Goal: Task Accomplishment & Management: Complete application form

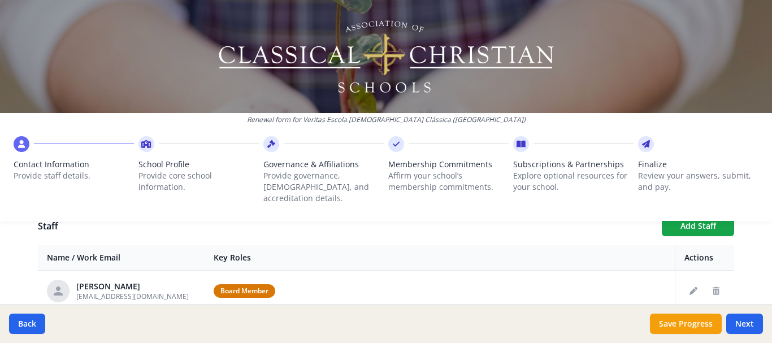
scroll to position [415, 0]
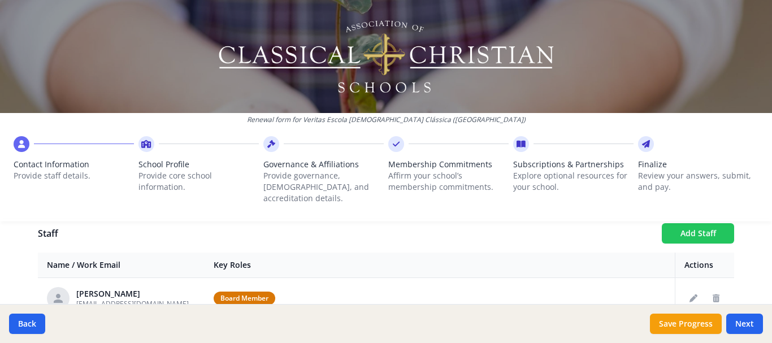
click at [710, 226] on button "Add Staff" at bounding box center [698, 233] width 72 height 20
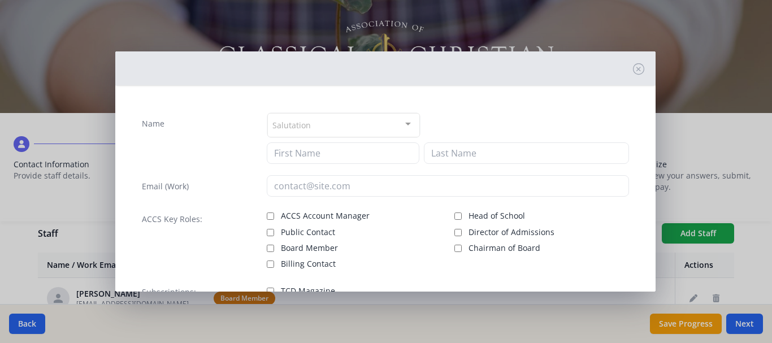
click at [321, 128] on div "Salutation" at bounding box center [343, 125] width 153 height 24
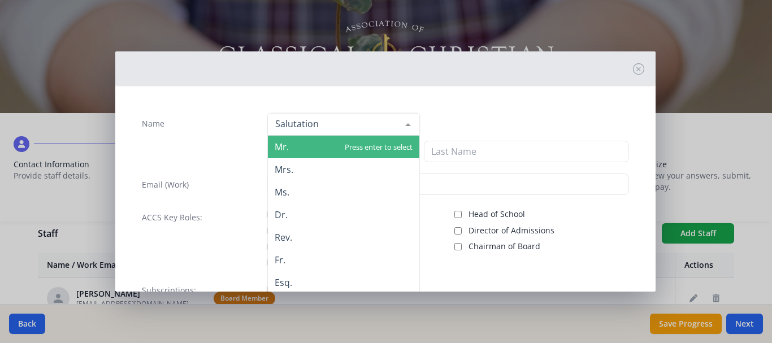
click at [312, 142] on span "Mr." at bounding box center [344, 147] width 152 height 23
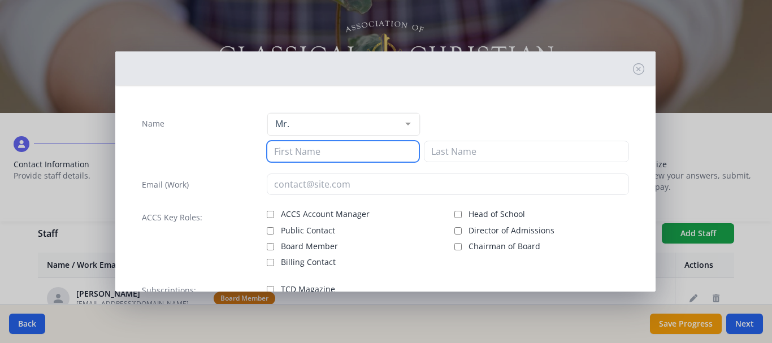
click at [354, 153] on input at bounding box center [343, 151] width 153 height 21
type input "[PERSON_NAME]"
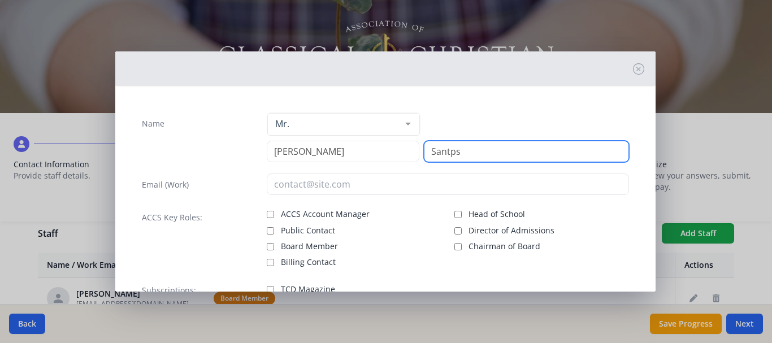
type input "Santps"
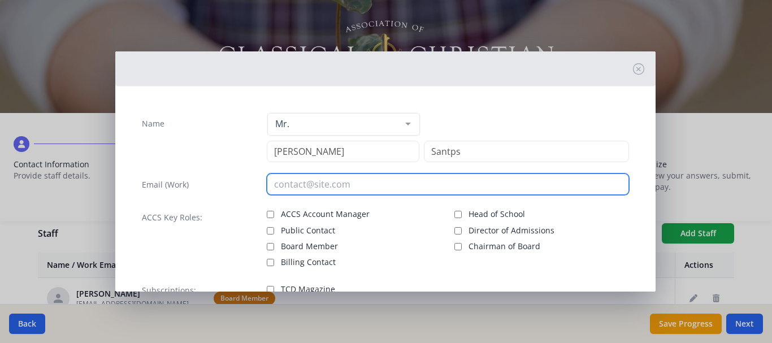
click at [343, 185] on input "email" at bounding box center [448, 184] width 363 height 21
type input "[PERSON_NAME][EMAIL_ADDRESS][DOMAIN_NAME]"
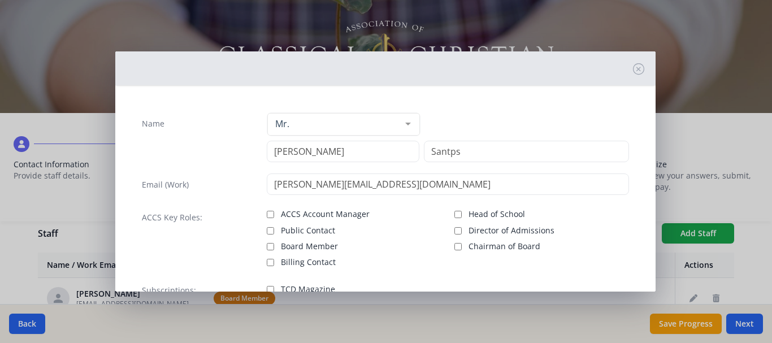
click at [325, 249] on span "Board Member" at bounding box center [309, 246] width 57 height 11
click at [274, 249] on input "Board Member" at bounding box center [270, 246] width 7 height 7
checkbox input "true"
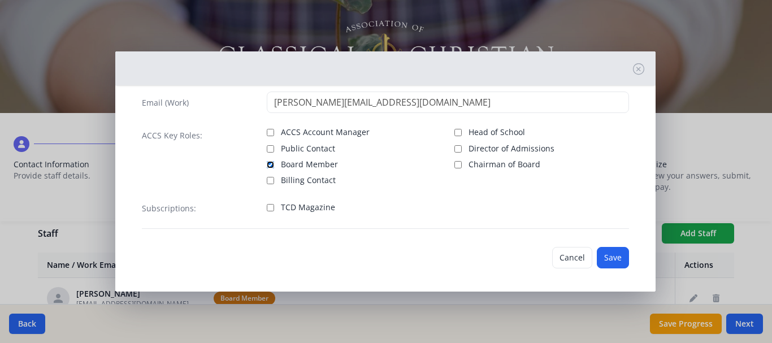
scroll to position [86, 0]
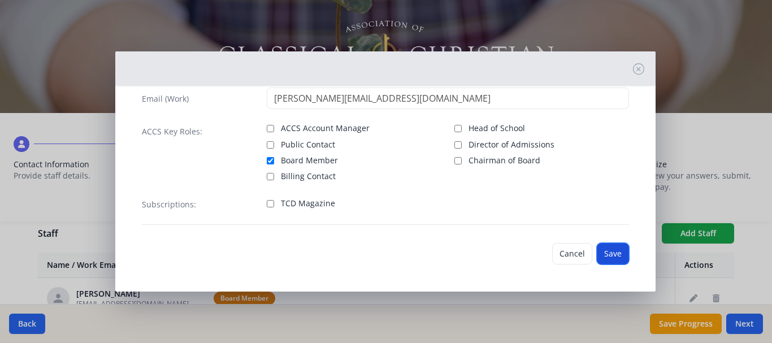
click at [608, 254] on button "Save" at bounding box center [613, 253] width 32 height 21
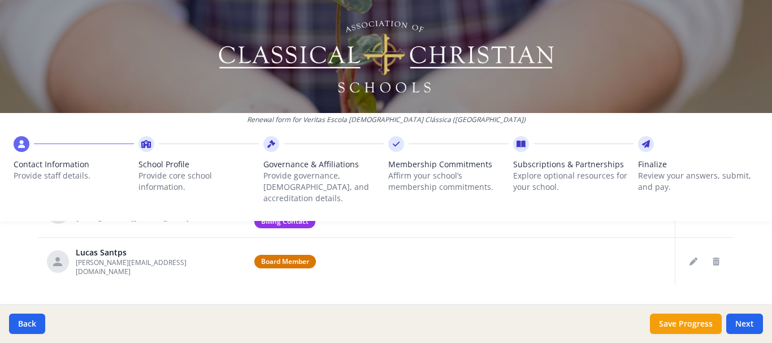
scroll to position [548, 0]
click at [745, 325] on button "Next" at bounding box center [745, 324] width 37 height 20
type input "(553) 135-6753"
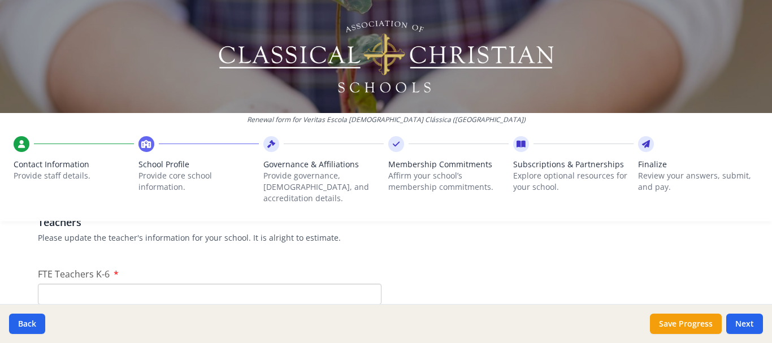
scroll to position [689, 0]
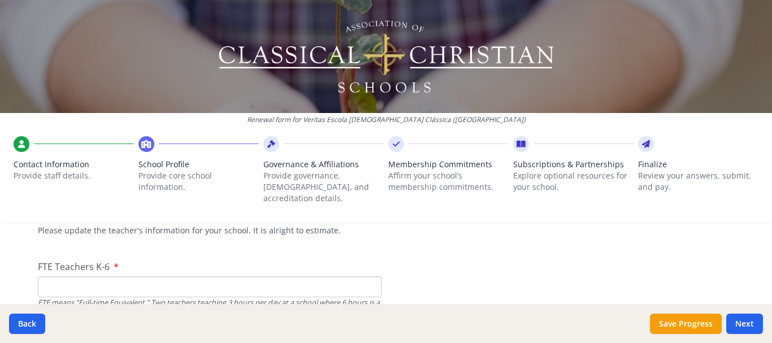
click at [188, 284] on input "FTE Teachers K-6" at bounding box center [210, 287] width 344 height 21
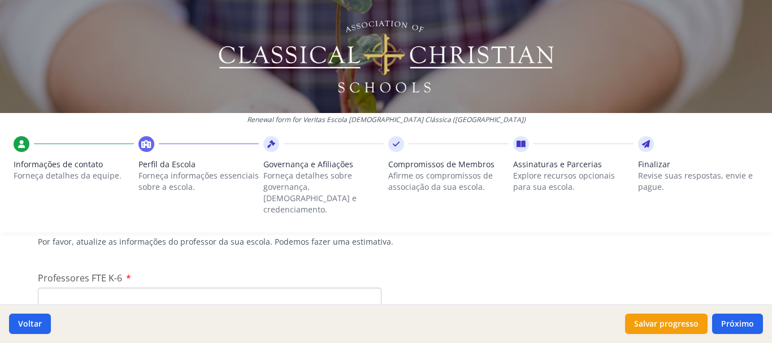
scroll to position [700, 0]
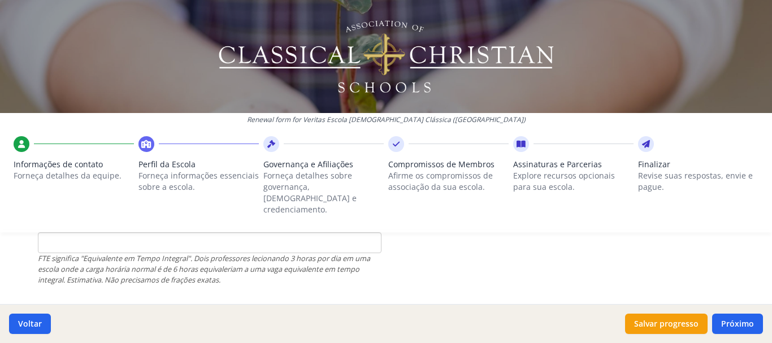
scroll to position [745, 0]
click at [314, 269] on div "FTE significa "Equivalente em Tempo Integral". Dois professores lecionando 3 ho…" at bounding box center [210, 268] width 344 height 33
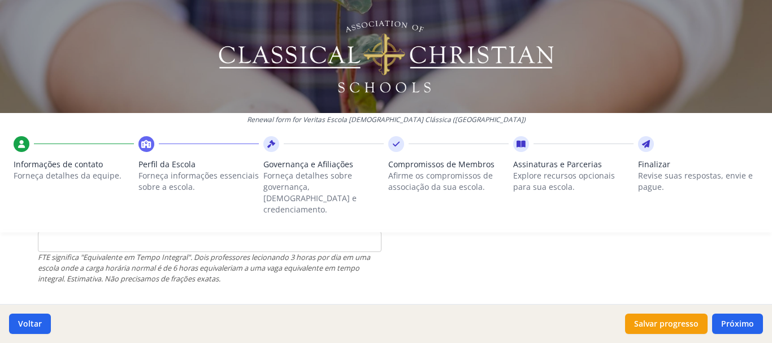
click at [271, 231] on input "Professores FTE K-6" at bounding box center [210, 241] width 344 height 21
type input "5"
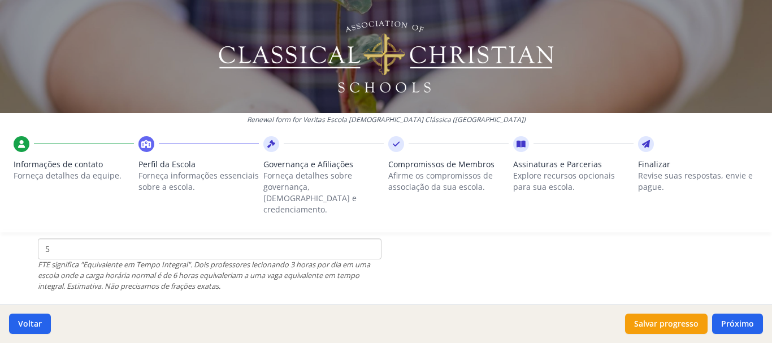
scroll to position [723, 0]
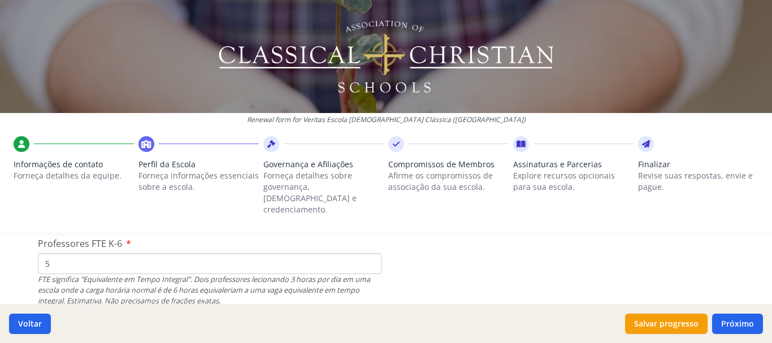
click at [285, 254] on input "5" at bounding box center [210, 263] width 344 height 21
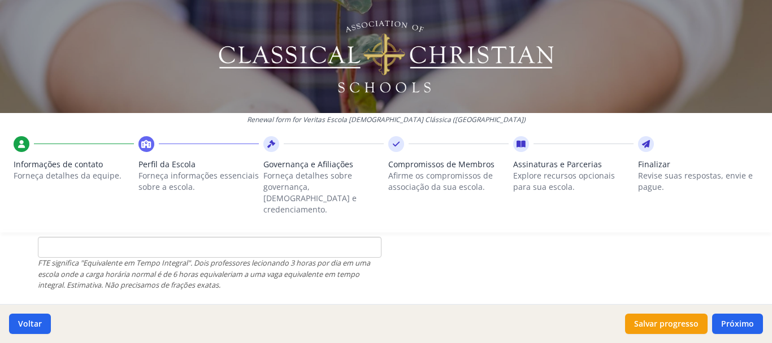
scroll to position [820, 0]
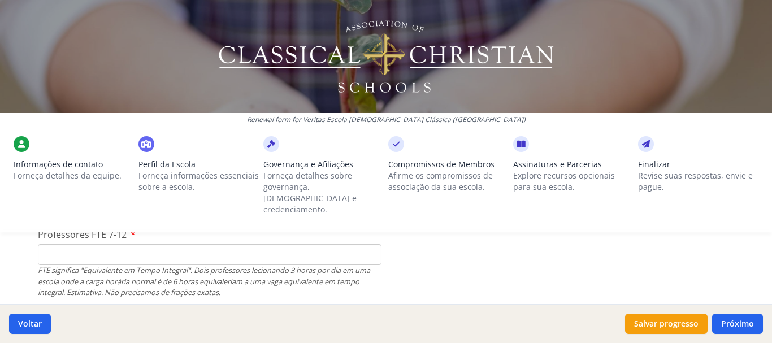
type input "15"
click at [297, 246] on input "Professores FTE 7-12" at bounding box center [210, 254] width 344 height 21
click at [160, 251] on input "Professores FTE 7-12" at bounding box center [210, 254] width 344 height 21
